Goal: Task Accomplishment & Management: Use online tool/utility

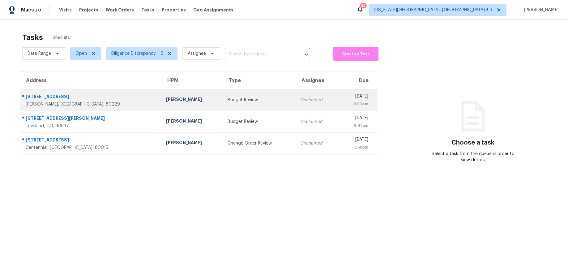
click at [295, 105] on td "Unclaimed" at bounding box center [316, 100] width 43 height 22
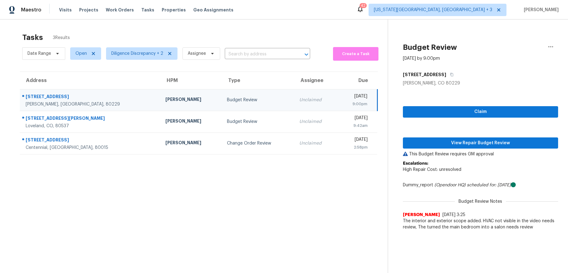
click at [454, 121] on div "Claim View Repair Budget Review This Budget Review requires GM approval Escalat…" at bounding box center [480, 159] width 155 height 147
click at [460, 118] on div "Claim View Repair Budget Review This Budget Review requires GM approval Escalat…" at bounding box center [480, 159] width 155 height 147
click at [467, 114] on span "Claim" at bounding box center [480, 112] width 145 height 8
click at [474, 142] on span "View Repair Budget Review" at bounding box center [480, 143] width 145 height 8
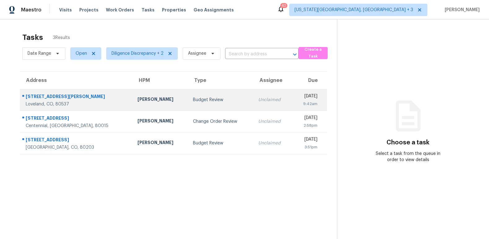
click at [297, 105] on div "9:42am" at bounding box center [307, 104] width 20 height 6
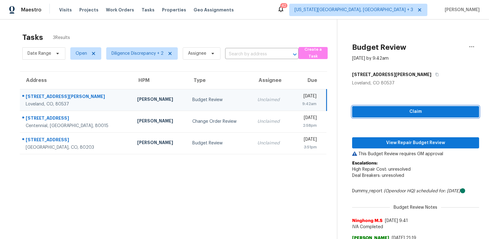
click at [381, 113] on span "Claim" at bounding box center [415, 112] width 117 height 8
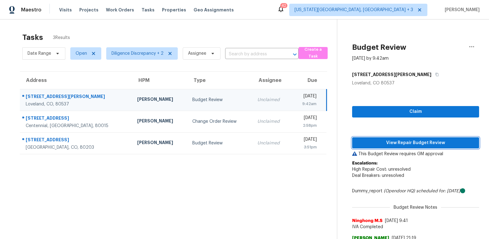
click at [411, 141] on span "View Repair Budget Review" at bounding box center [415, 143] width 117 height 8
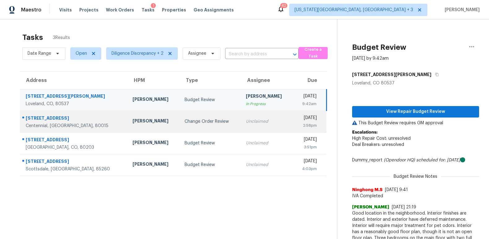
click at [293, 129] on td "Thu, Oct 16th 2025 2:58pm" at bounding box center [309, 122] width 33 height 22
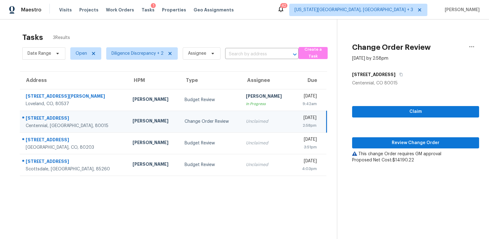
click at [246, 119] on div "Unclaimed" at bounding box center [267, 121] width 42 height 6
click at [383, 112] on span "Claim" at bounding box center [415, 112] width 117 height 8
click at [385, 140] on span "Review Change Order" at bounding box center [415, 143] width 117 height 8
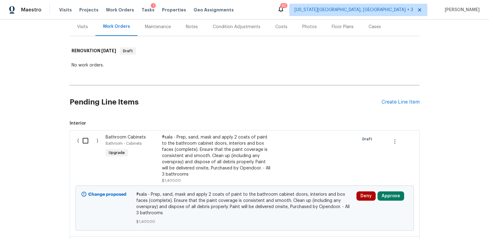
scroll to position [94, 0]
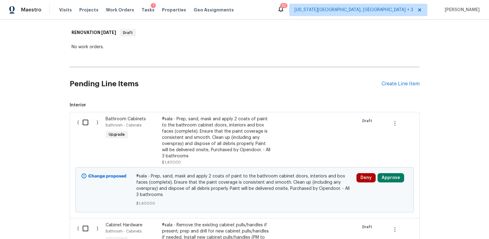
click at [389, 176] on button "Approve" at bounding box center [390, 177] width 27 height 9
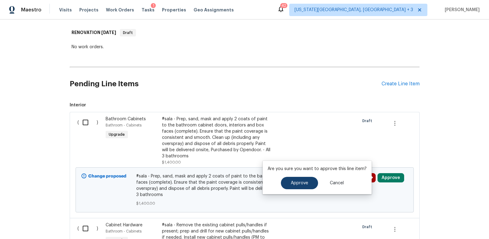
click at [302, 183] on span "Approve" at bounding box center [299, 183] width 17 height 5
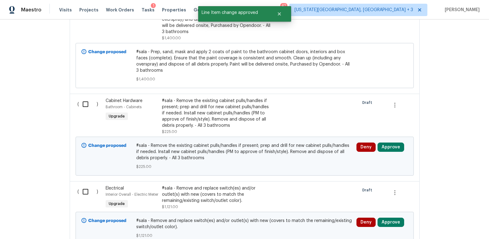
scroll to position [232, 0]
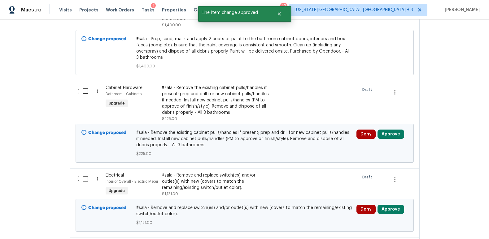
click at [384, 130] on button "Approve" at bounding box center [390, 134] width 27 height 9
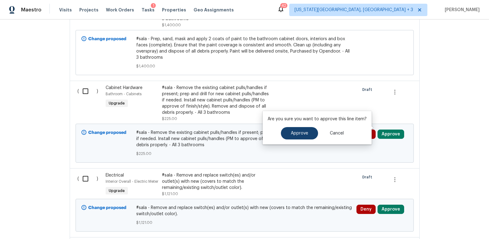
click at [303, 136] on button "Approve" at bounding box center [299, 133] width 37 height 12
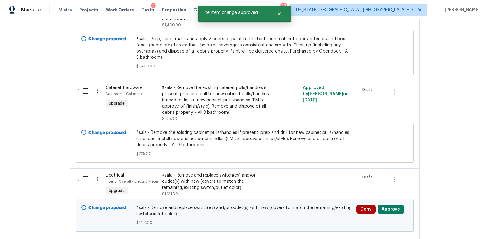
click at [390, 210] on button "Approve" at bounding box center [390, 209] width 27 height 9
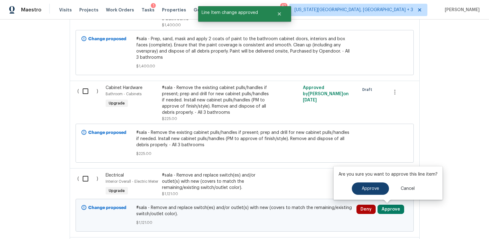
click at [367, 186] on button "Approve" at bounding box center [369, 189] width 37 height 12
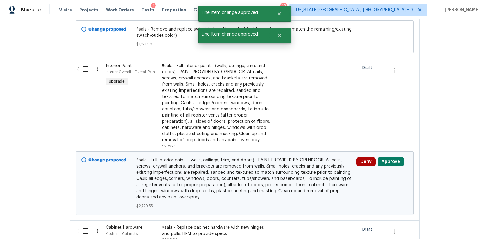
scroll to position [421, 0]
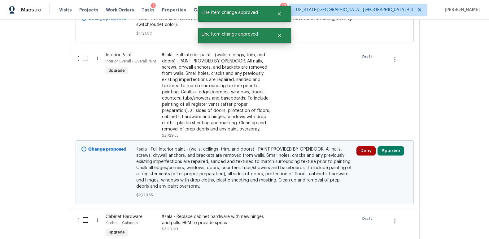
click at [386, 146] on button "Approve" at bounding box center [390, 150] width 27 height 9
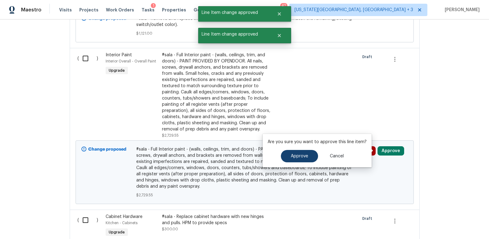
click at [301, 156] on span "Approve" at bounding box center [299, 156] width 17 height 5
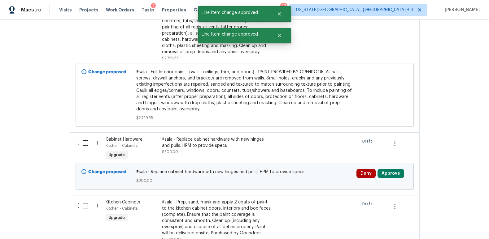
scroll to position [546, 0]
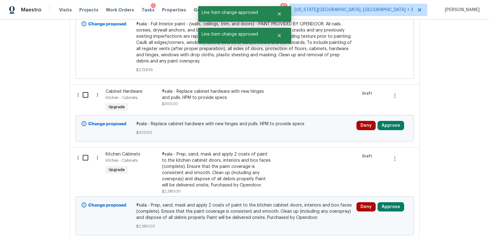
click at [390, 125] on button "Approve" at bounding box center [390, 125] width 27 height 9
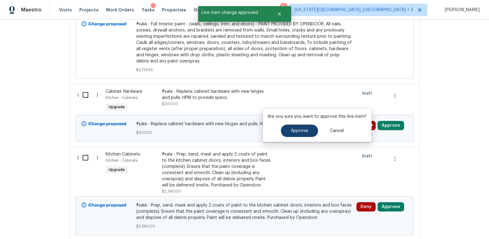
click at [300, 131] on span "Approve" at bounding box center [299, 131] width 17 height 5
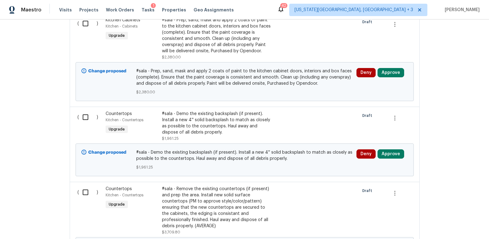
scroll to position [684, 0]
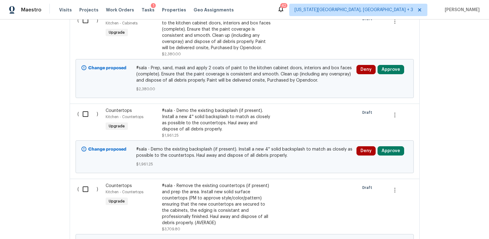
click at [392, 69] on button "Approve" at bounding box center [390, 69] width 27 height 9
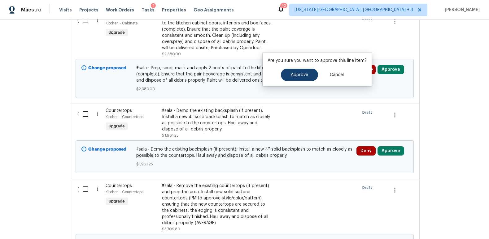
click at [309, 77] on button "Approve" at bounding box center [299, 75] width 37 height 12
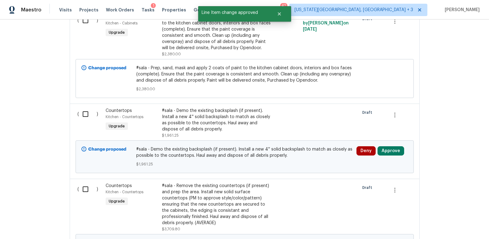
click at [389, 149] on button "Approve" at bounding box center [390, 150] width 27 height 9
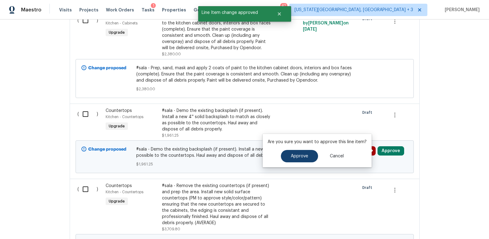
click at [310, 157] on button "Approve" at bounding box center [299, 156] width 37 height 12
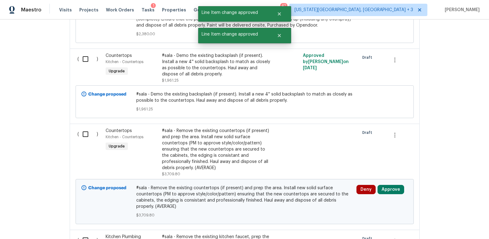
scroll to position [766, 0]
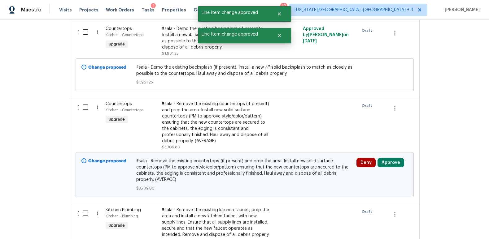
click at [395, 164] on button "Approve" at bounding box center [390, 162] width 27 height 9
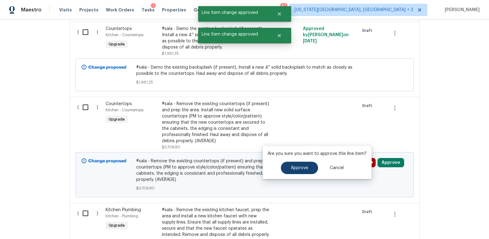
click at [303, 167] on span "Approve" at bounding box center [299, 168] width 17 height 5
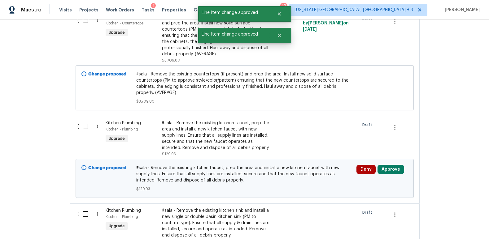
scroll to position [853, 0]
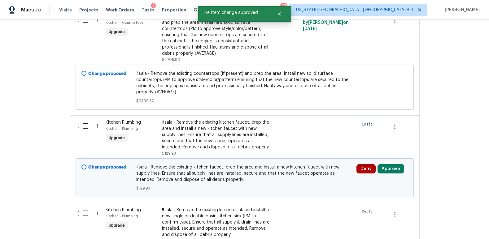
click at [387, 170] on button "Approve" at bounding box center [390, 168] width 27 height 9
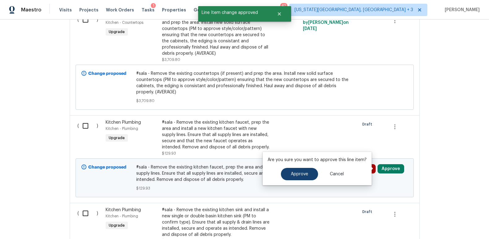
click at [292, 174] on span "Approve" at bounding box center [299, 174] width 17 height 5
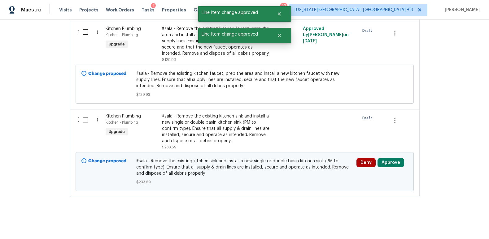
scroll to position [951, 0]
click at [387, 158] on button "Approve" at bounding box center [390, 162] width 27 height 9
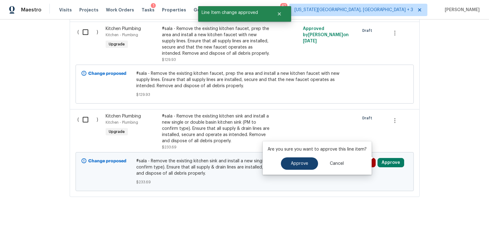
click at [294, 162] on span "Approve" at bounding box center [299, 163] width 17 height 5
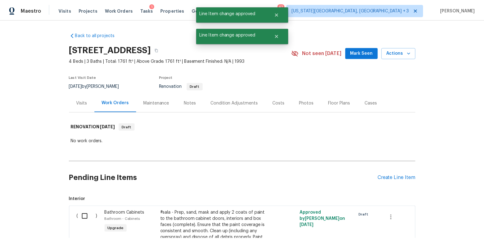
scroll to position [0, 0]
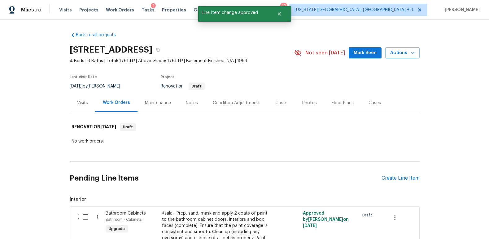
click at [186, 103] on div "Notes" at bounding box center [192, 103] width 12 height 6
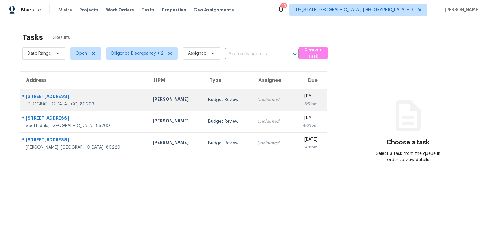
click at [252, 104] on td "Unclaimed" at bounding box center [271, 100] width 39 height 22
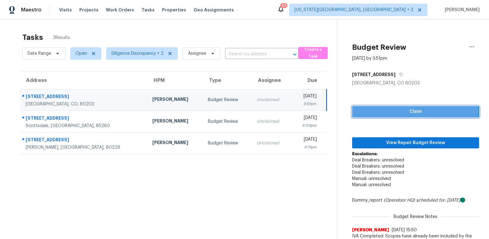
click at [372, 114] on span "Claim" at bounding box center [415, 112] width 117 height 8
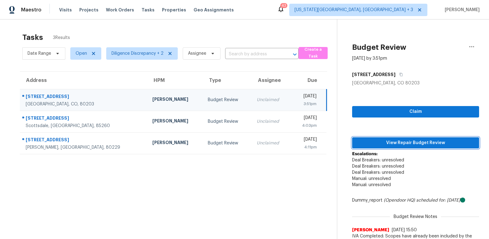
click at [378, 137] on button "View Repair Budget Review" at bounding box center [415, 142] width 127 height 11
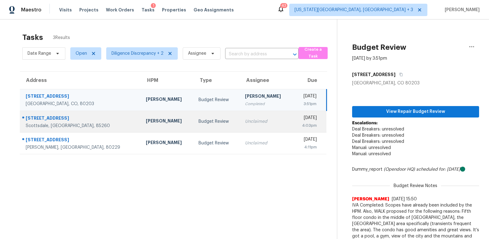
click at [245, 121] on div "Unclaimed" at bounding box center [266, 121] width 43 height 6
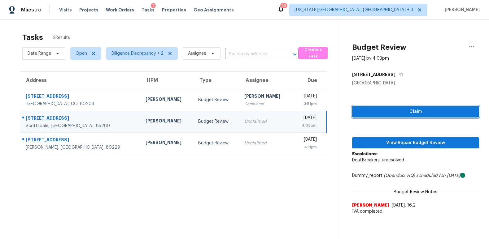
click at [390, 111] on span "Claim" at bounding box center [415, 112] width 117 height 8
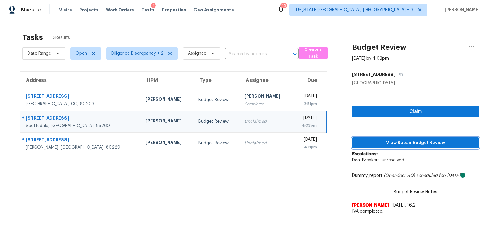
click at [391, 141] on span "View Repair Budget Review" at bounding box center [415, 143] width 117 height 8
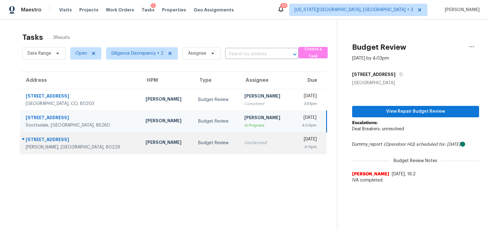
click at [246, 143] on div "Unclaimed" at bounding box center [265, 143] width 43 height 6
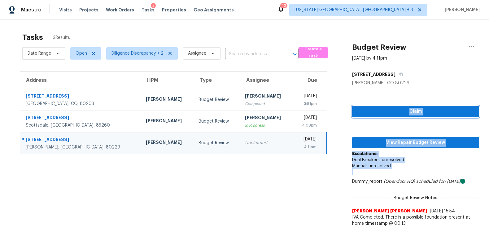
click at [391, 112] on span "Claim" at bounding box center [415, 112] width 117 height 8
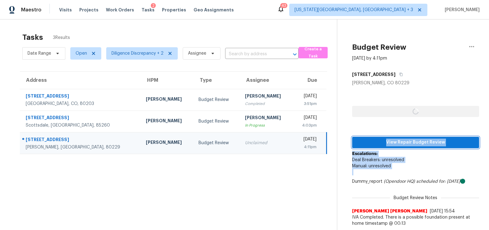
click at [410, 141] on span "View Repair Budget Review" at bounding box center [415, 143] width 117 height 8
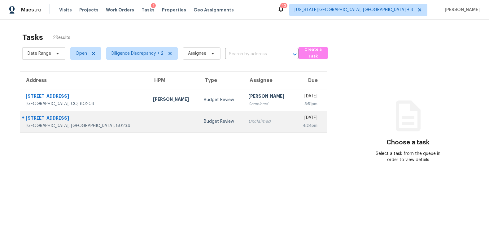
click at [202, 117] on td "Budget Review" at bounding box center [221, 122] width 45 height 22
